Goal: Task Accomplishment & Management: Manage account settings

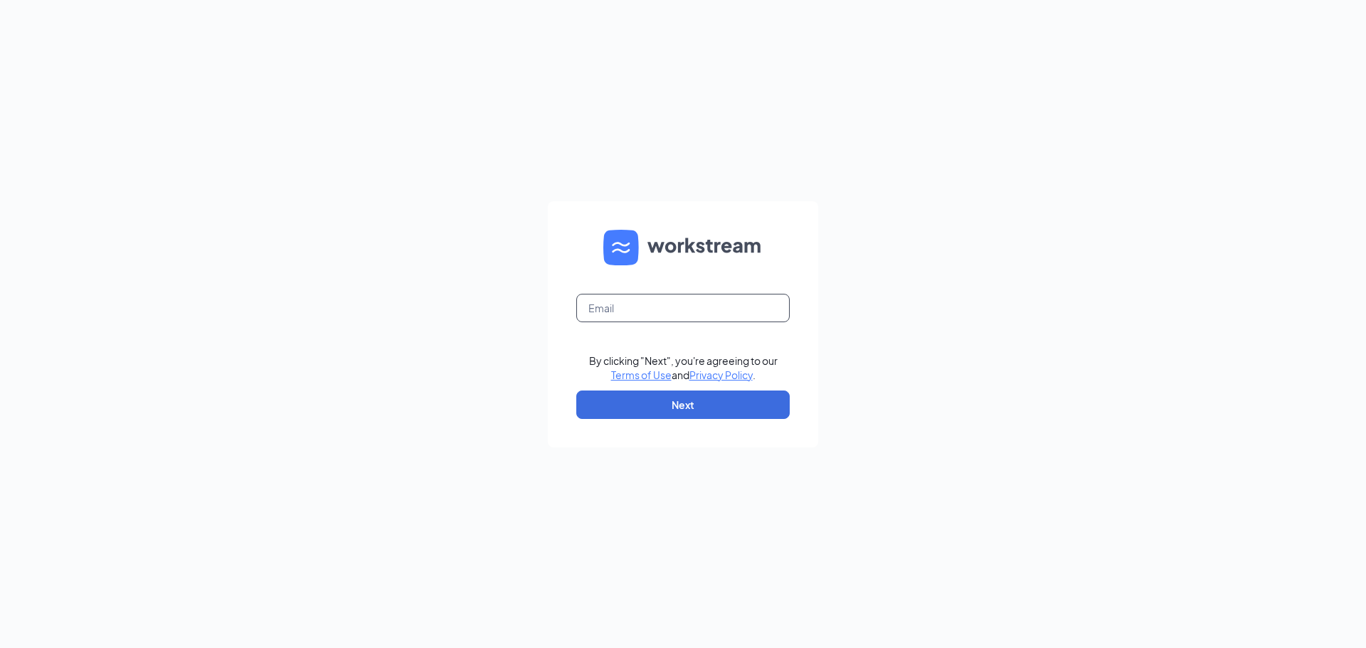
drag, startPoint x: 684, startPoint y: 308, endPoint x: 684, endPoint y: 319, distance: 11.4
click at [684, 308] on input "text" at bounding box center [682, 308] width 213 height 28
type input "amber.solomon@homeinstead.com"
click at [677, 403] on button "Next" at bounding box center [682, 405] width 213 height 28
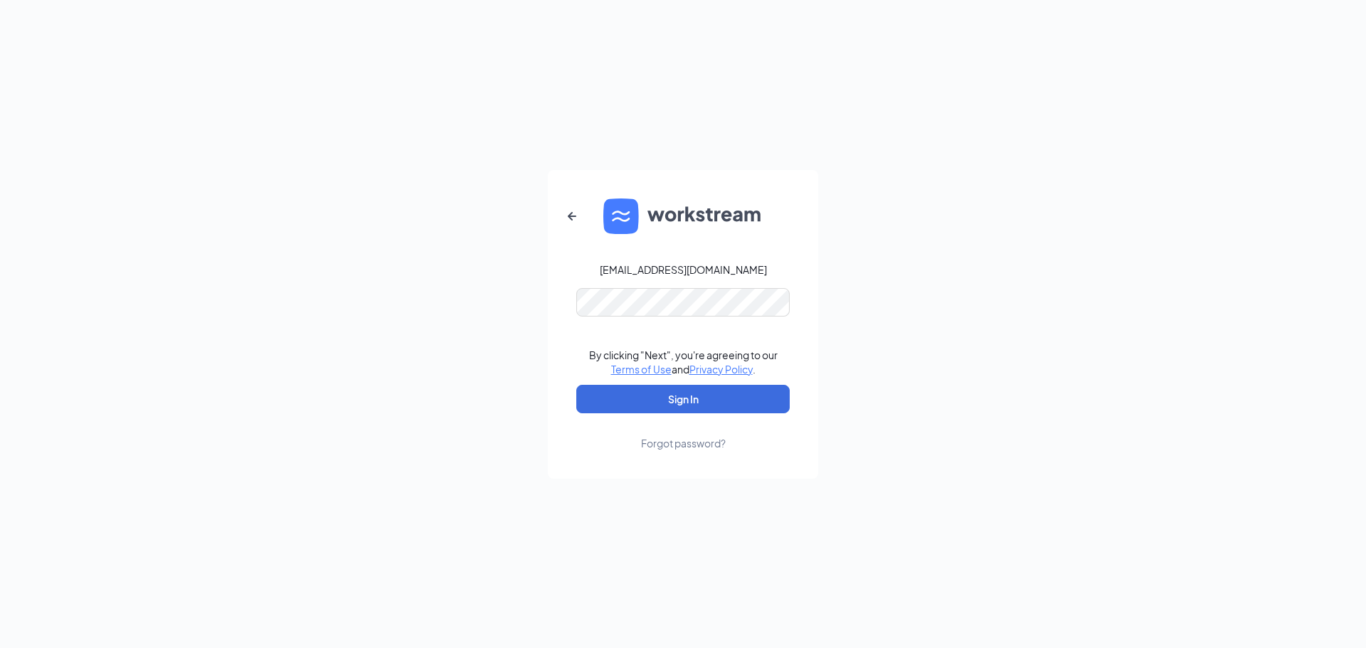
click at [666, 319] on form "amber.solomon@homeinstead.com By clicking "Next", you're agreeing to our Terms …" at bounding box center [683, 324] width 270 height 309
click at [647, 410] on button "Sign In" at bounding box center [682, 399] width 213 height 28
